Goal: Contribute content: Add original content to the website for others to see

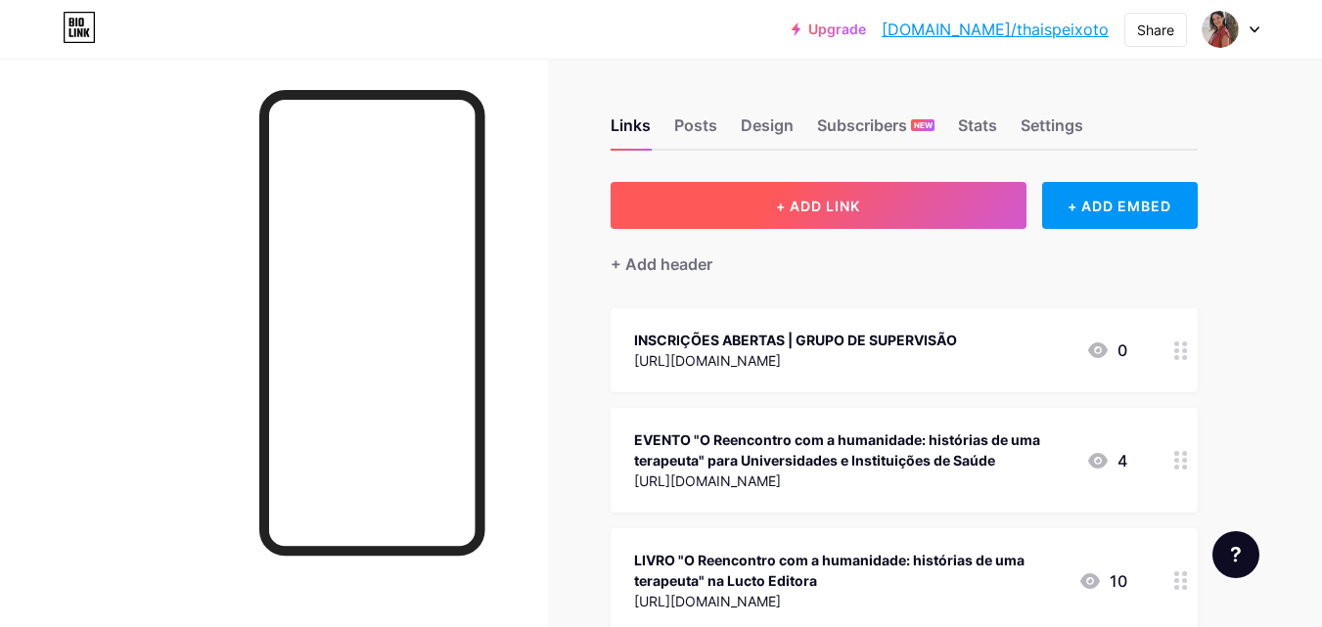
click at [862, 217] on button "+ ADD LINK" at bounding box center [819, 205] width 416 height 47
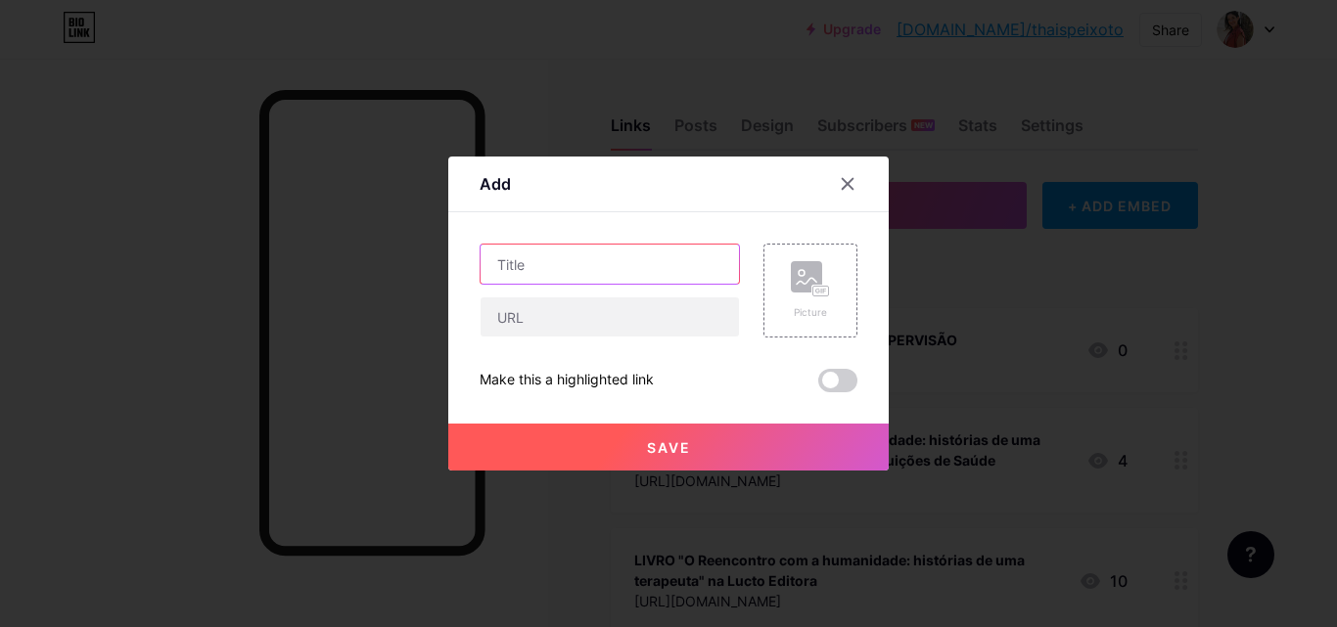
click at [618, 274] on input "text" at bounding box center [609, 264] width 258 height 39
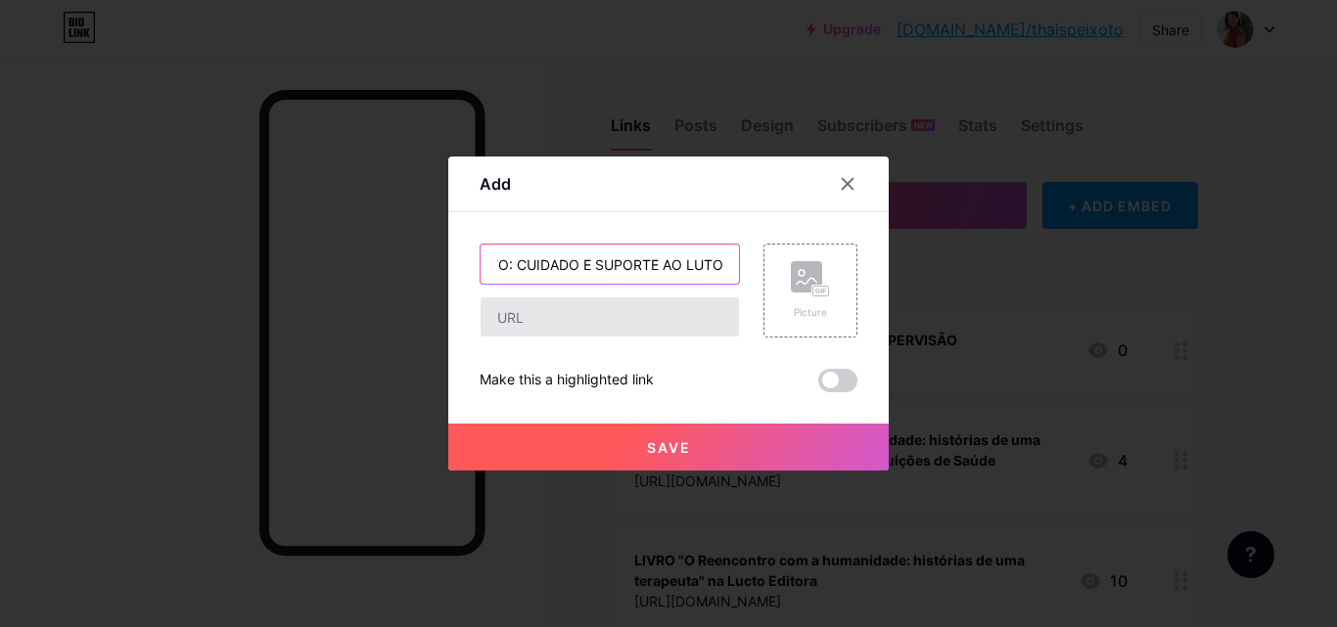
type input "INSCRIÇÕES ABERTAS | TECENDO AFETO: CUIDADO E SUPORTE AO LUTO"
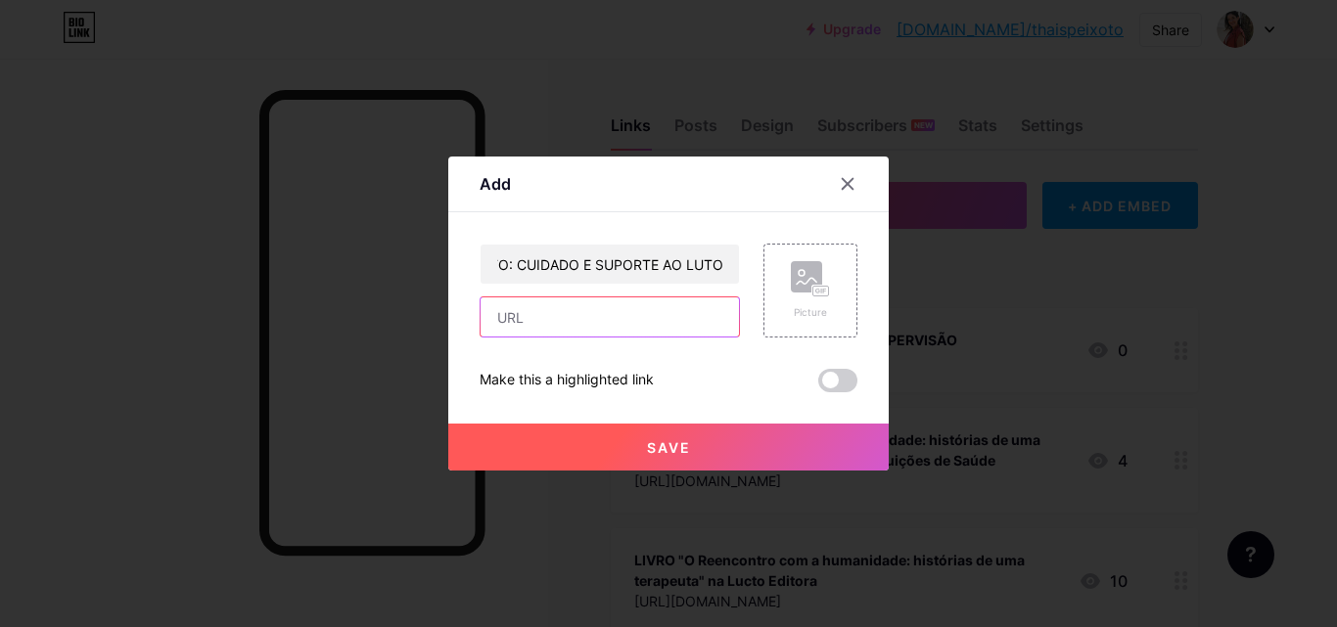
click at [623, 317] on input "text" at bounding box center [609, 316] width 258 height 39
paste input "[URL][DOMAIN_NAME]"
type input "[URL][DOMAIN_NAME]"
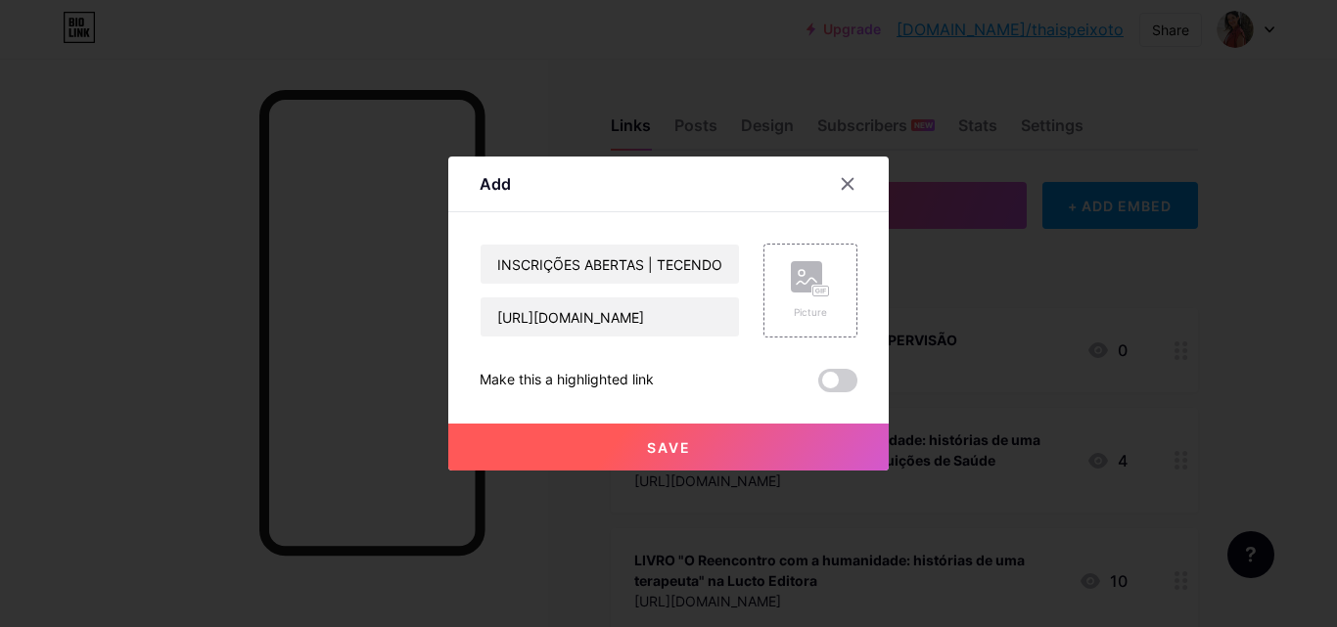
scroll to position [0, 0]
click at [651, 447] on span "Save" at bounding box center [669, 447] width 44 height 17
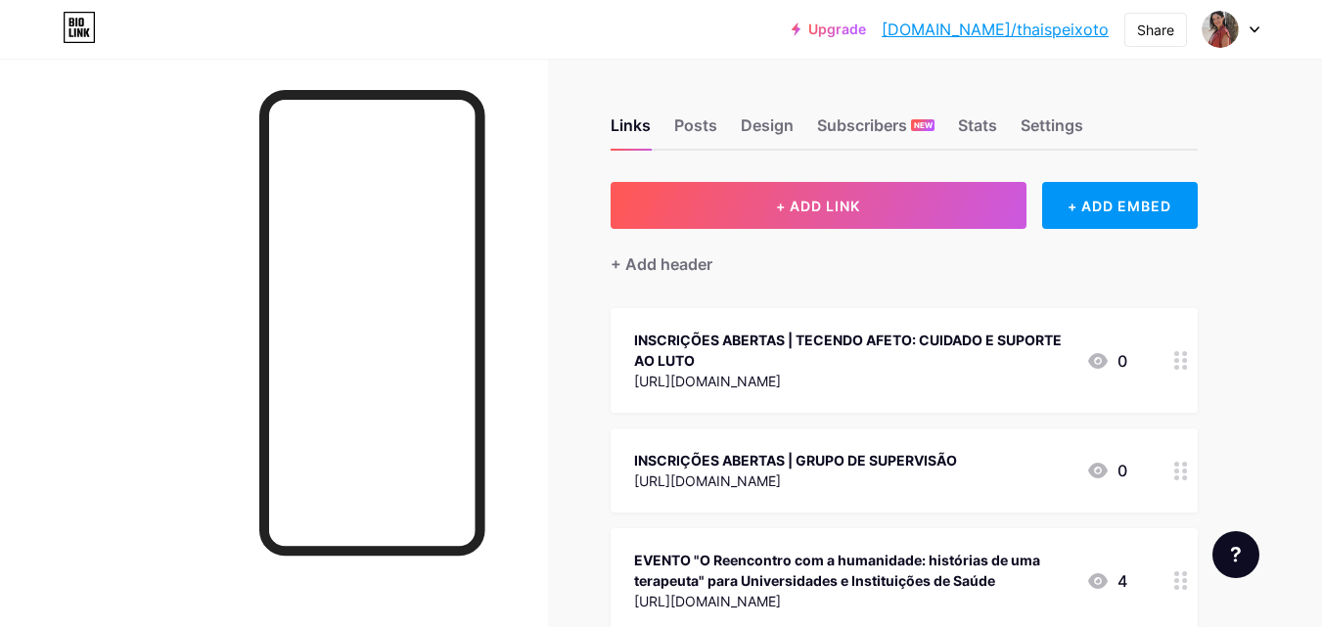
click at [893, 352] on div "INSCRIÇÕES ABERTAS | TECENDO AFETO: CUIDADO E SUPORTE AO LUTO" at bounding box center [852, 350] width 436 height 41
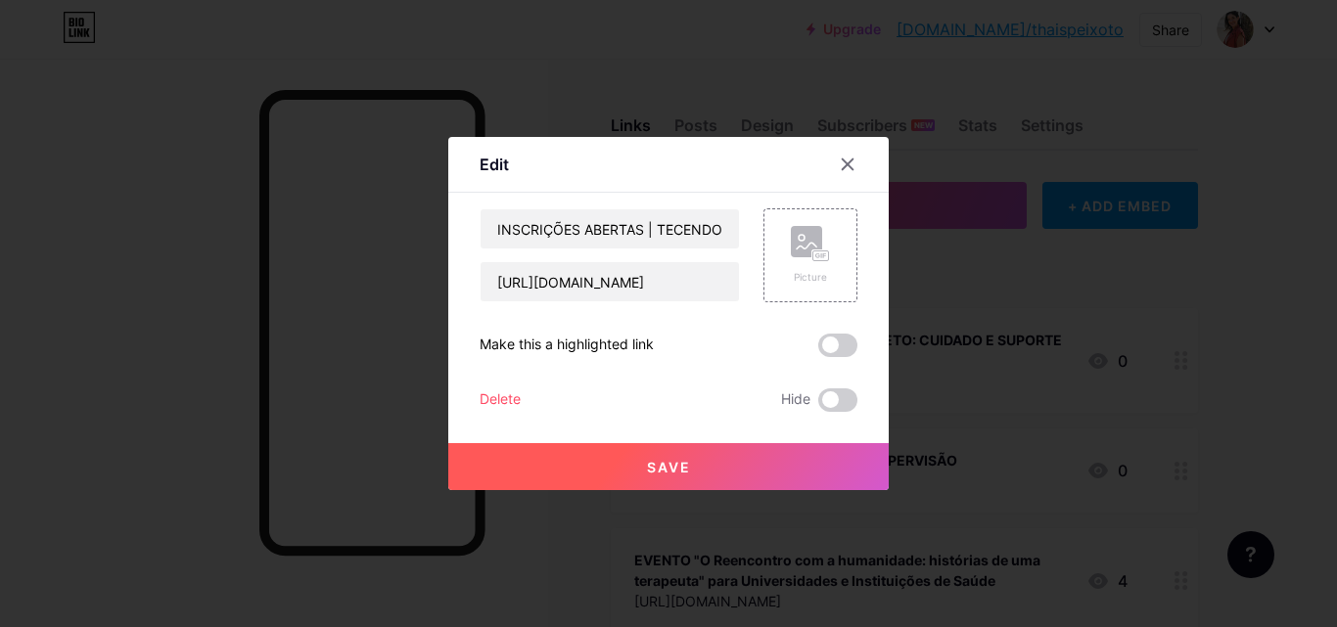
click at [507, 396] on div "Delete" at bounding box center [499, 399] width 41 height 23
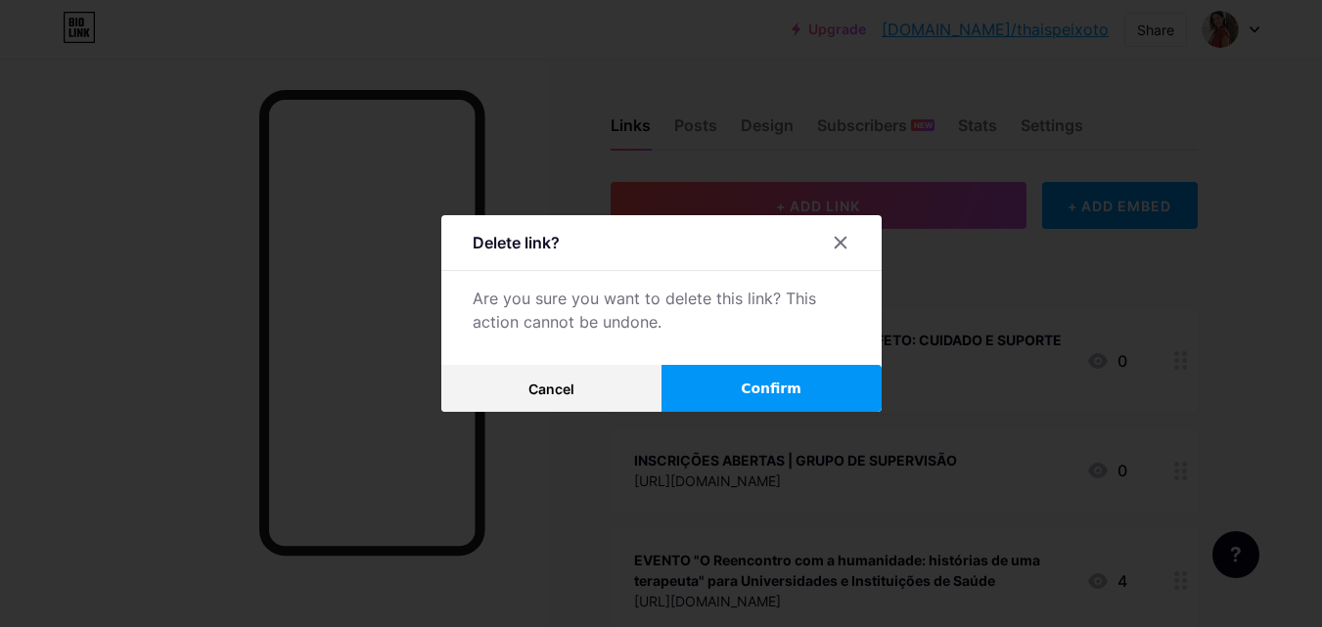
click at [730, 380] on button "Confirm" at bounding box center [771, 388] width 220 height 47
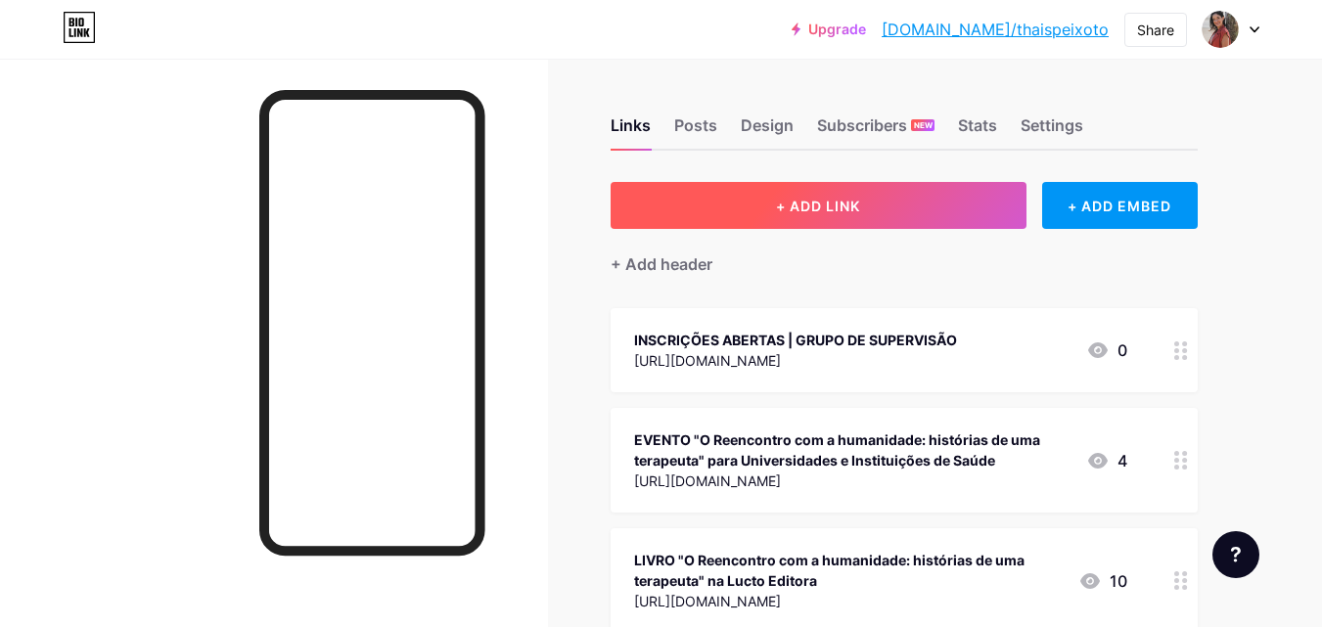
click at [897, 205] on button "+ ADD LINK" at bounding box center [819, 205] width 416 height 47
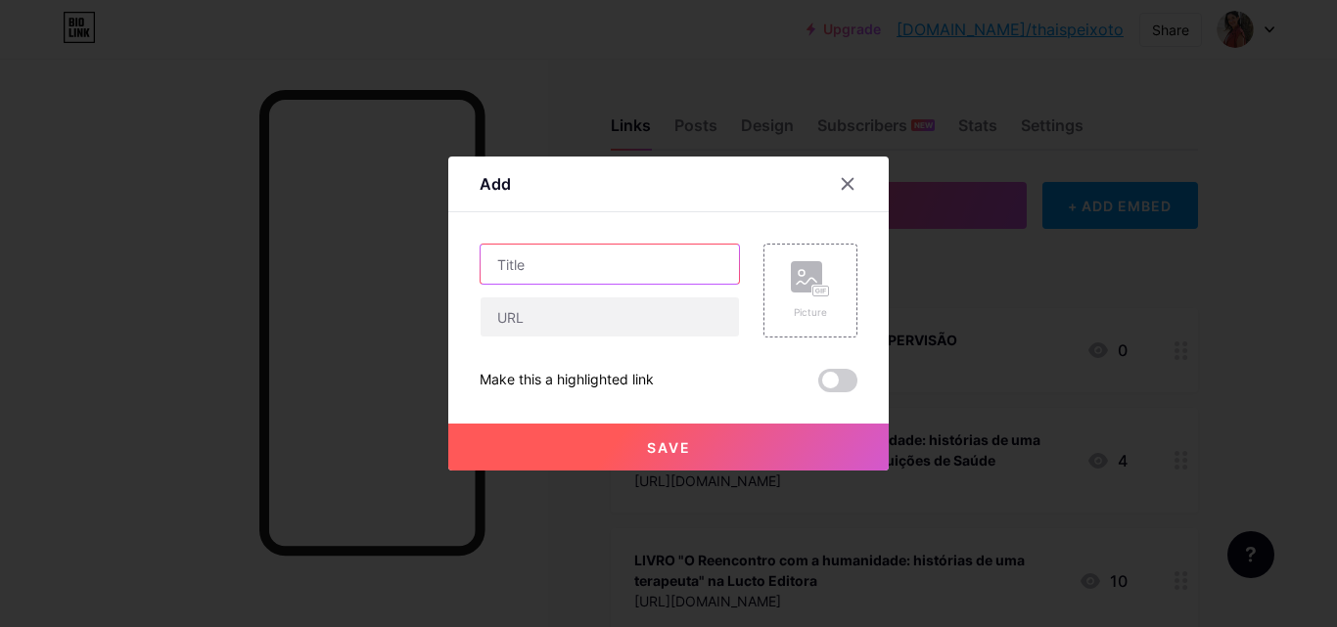
click at [691, 275] on input "text" at bounding box center [609, 264] width 258 height 39
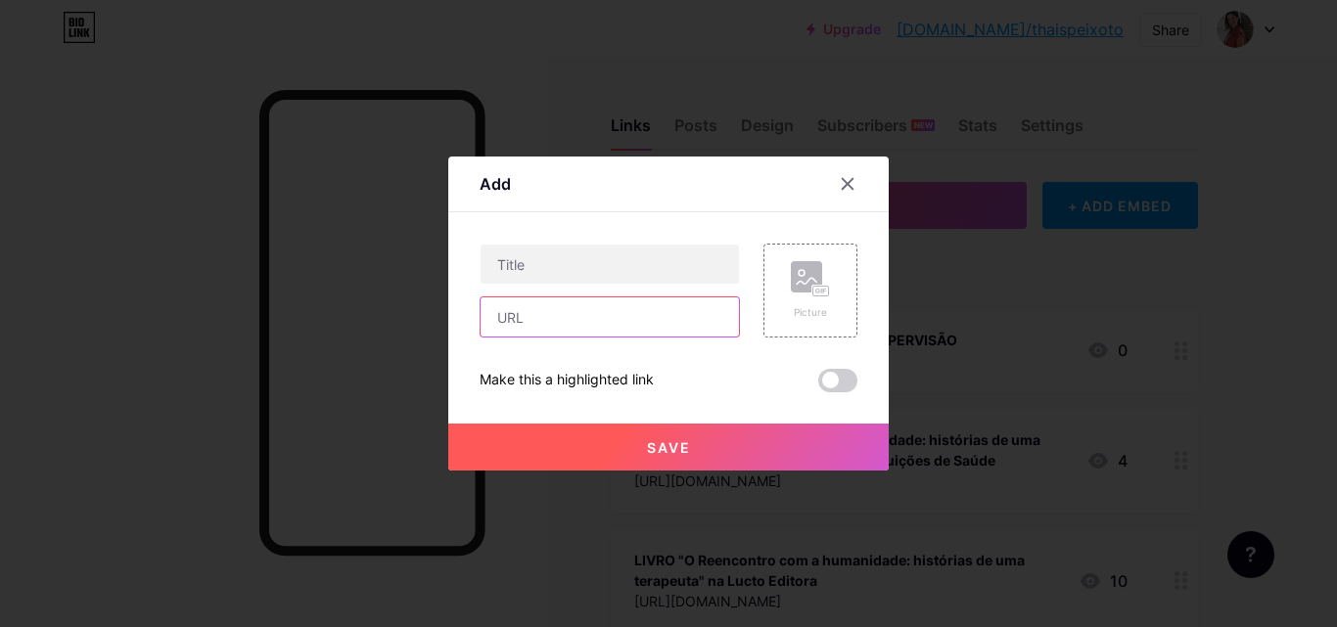
click at [668, 307] on input "text" at bounding box center [609, 316] width 258 height 39
paste input "[URL][DOMAIN_NAME]"
type input "[URL][DOMAIN_NAME]"
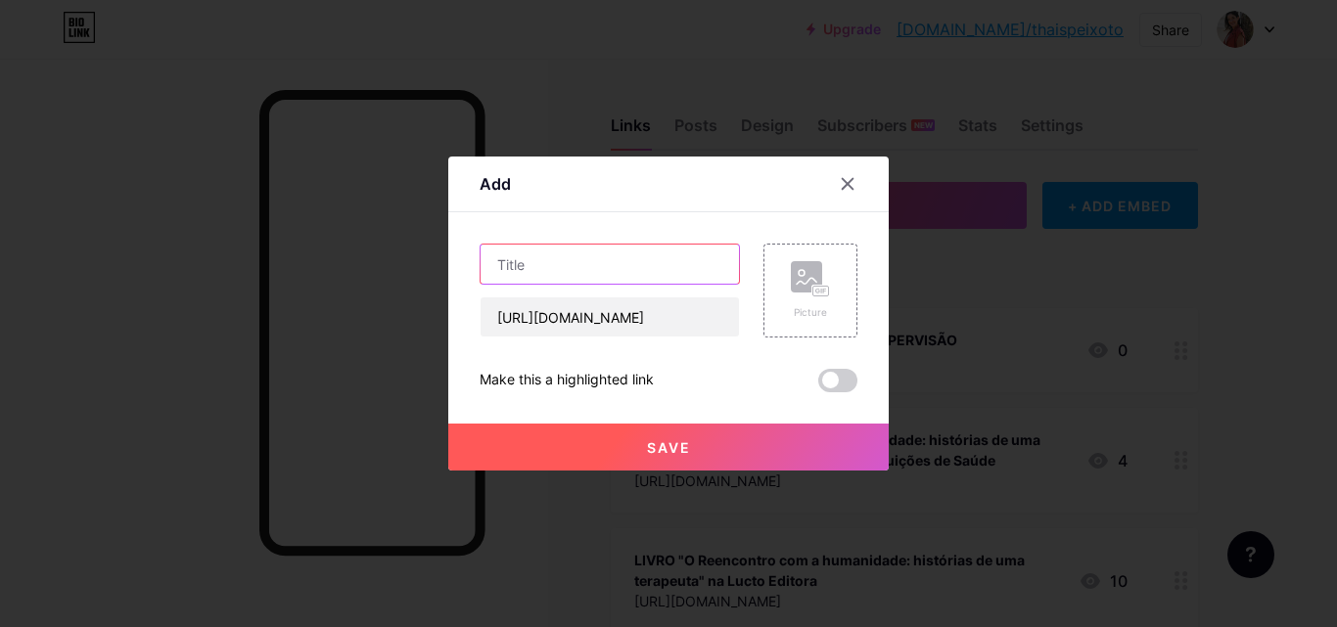
click at [650, 274] on input "text" at bounding box center [609, 264] width 258 height 39
type input "i"
type input "INSCRIÇÕES ABERTAS | TECENDO AFETO: CUIDADO E SUPORTE AO LUTO"
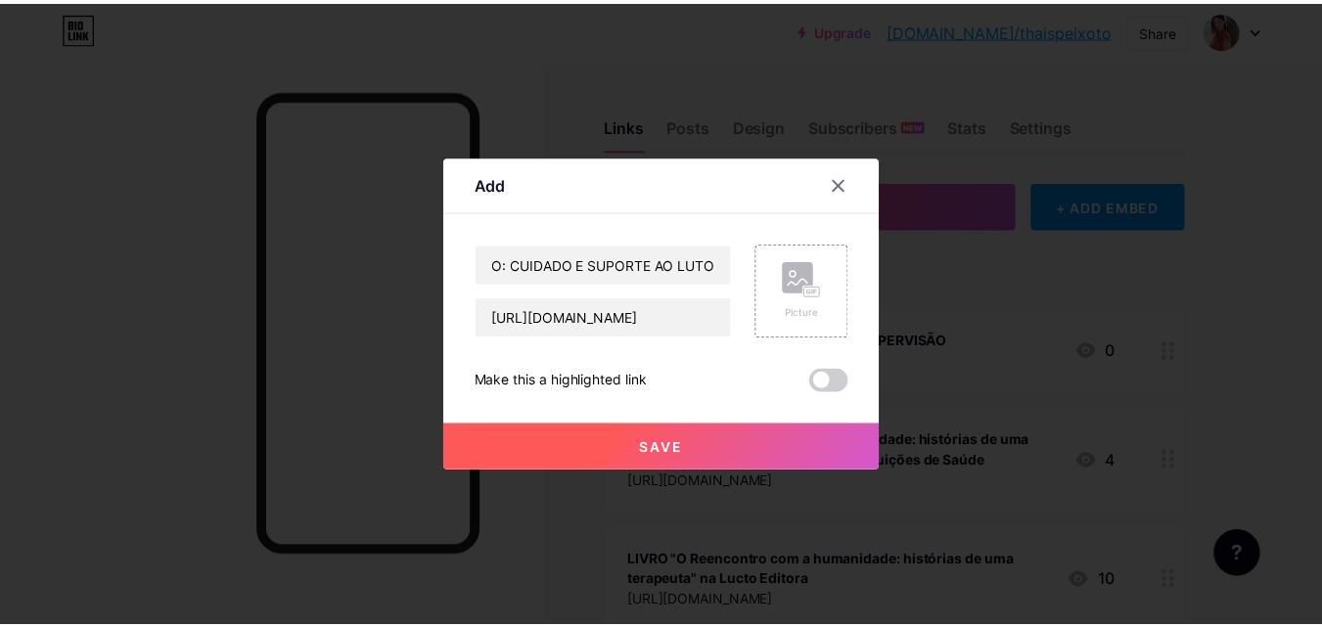
scroll to position [0, 0]
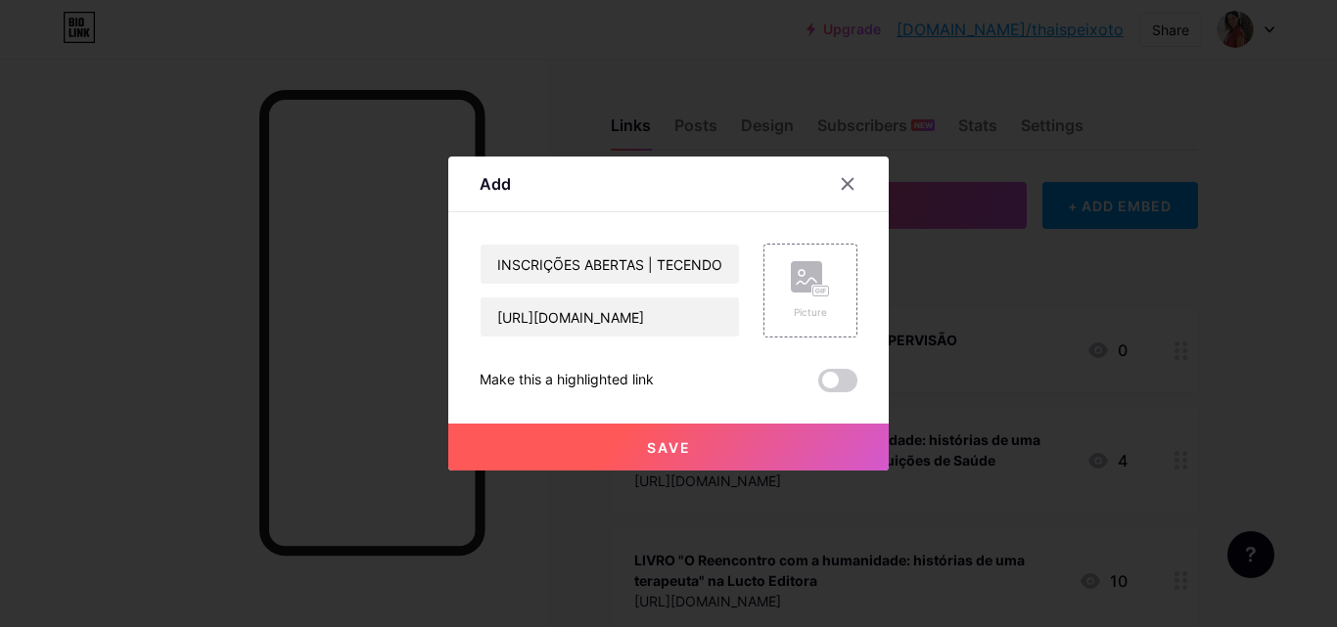
click at [639, 458] on button "Save" at bounding box center [668, 447] width 440 height 47
